Goal: Information Seeking & Learning: Learn about a topic

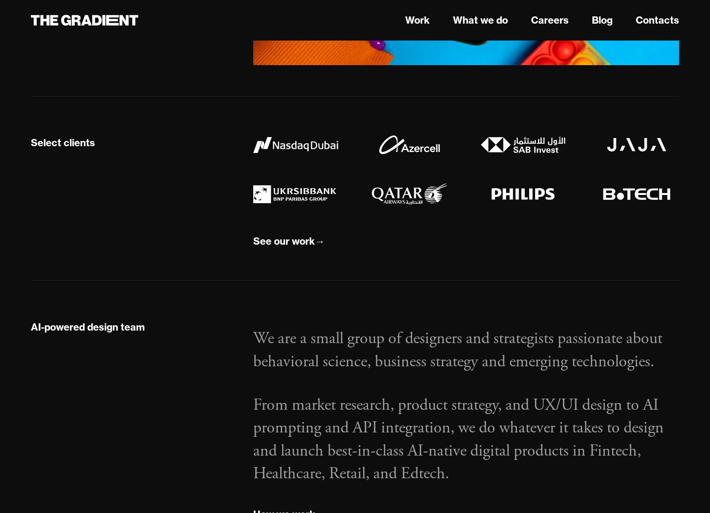
scroll to position [779, 0]
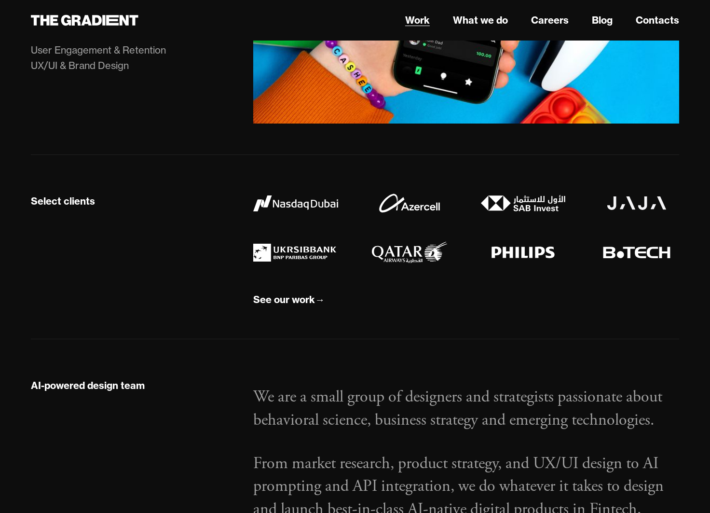
click at [403, 15] on nav "Work What we do Careers Blog Contacts" at bounding box center [466, 20] width 426 height 17
click at [413, 16] on link "Work" at bounding box center [417, 20] width 25 height 14
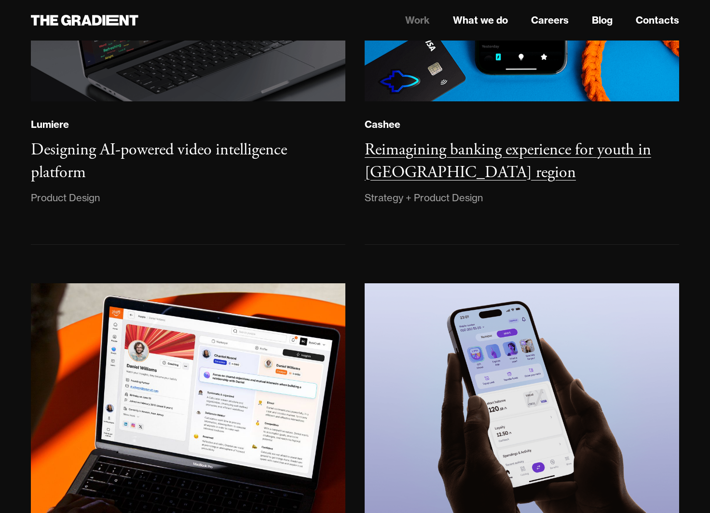
scroll to position [388, 0]
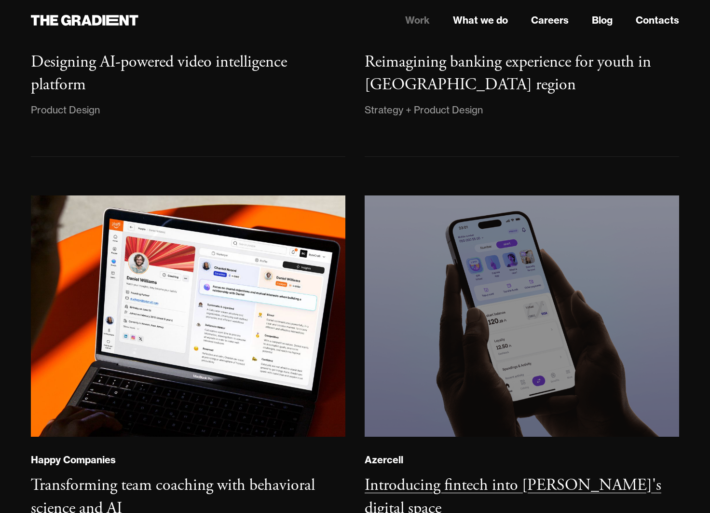
click at [459, 260] on img at bounding box center [521, 316] width 321 height 246
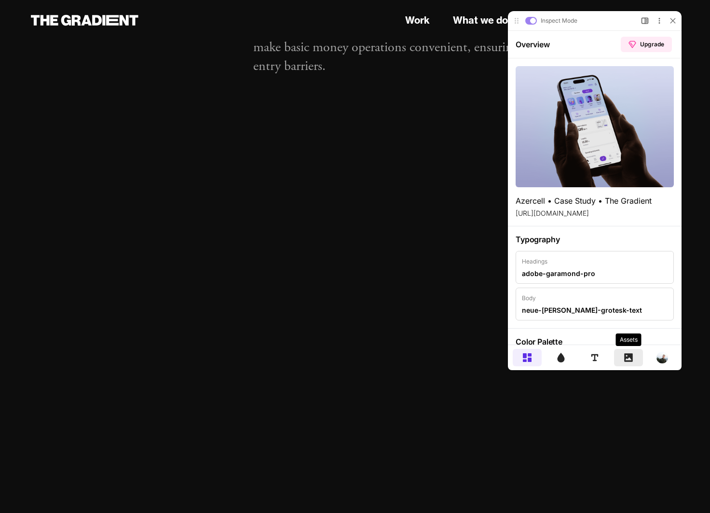
click at [625, 351] on div at bounding box center [628, 357] width 29 height 17
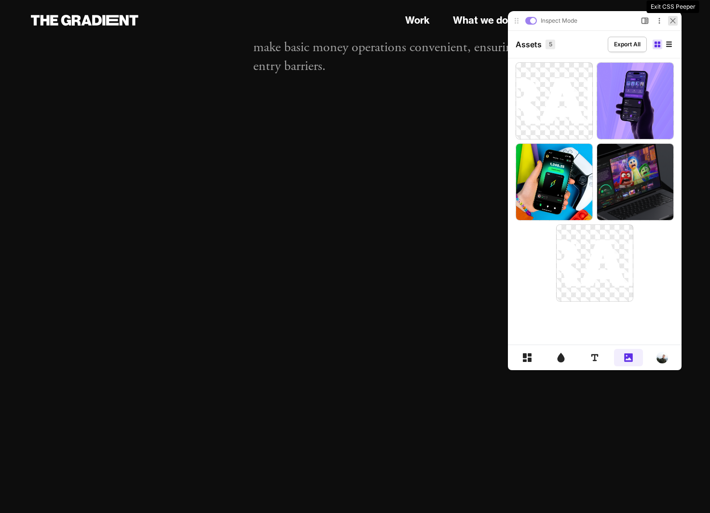
click at [672, 23] on icon at bounding box center [673, 21] width 6 height 6
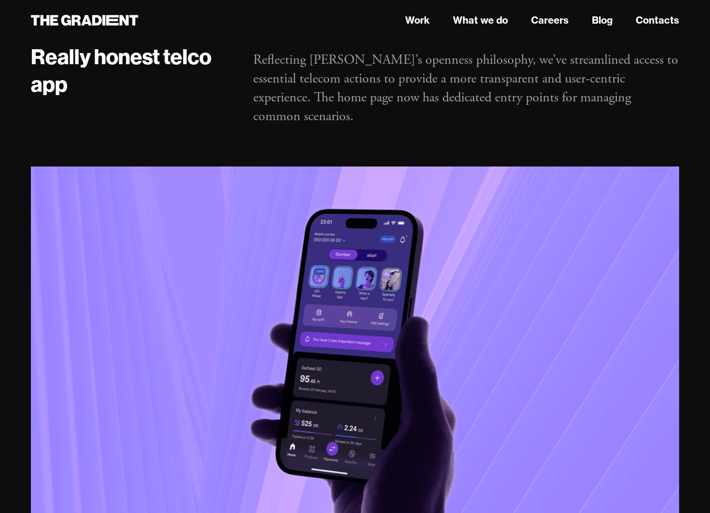
scroll to position [3083, 0]
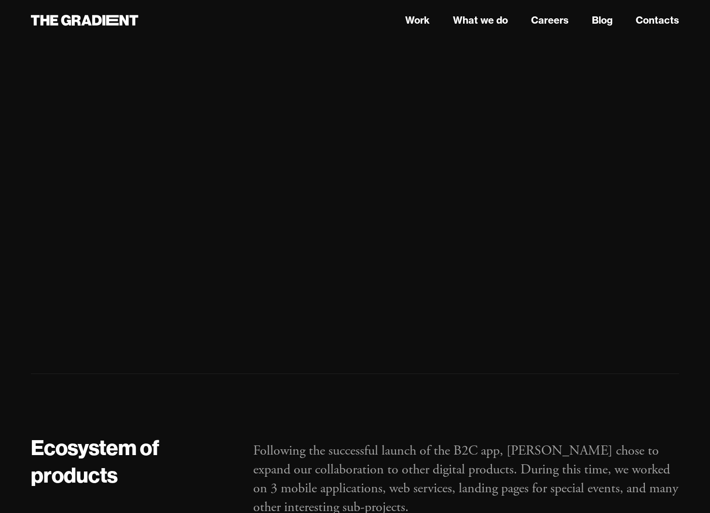
scroll to position [5722, 0]
